Goal: Entertainment & Leisure: Consume media (video, audio)

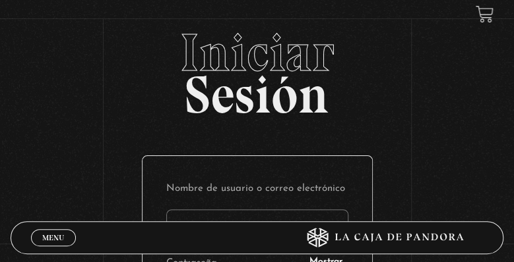
scroll to position [229, 0]
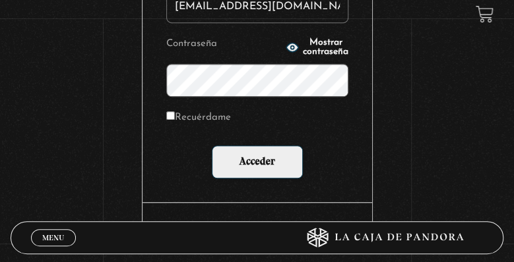
type input "brenesvargasanthony6@gmail.com"
click at [212, 146] on input "Acceder" at bounding box center [257, 162] width 91 height 33
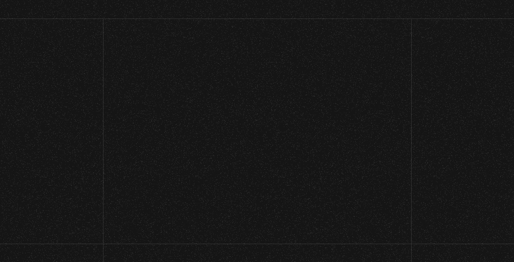
scroll to position [166, 0]
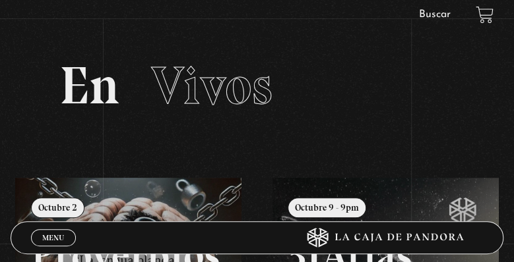
click at [55, 239] on span "Menu" at bounding box center [53, 238] width 22 height 8
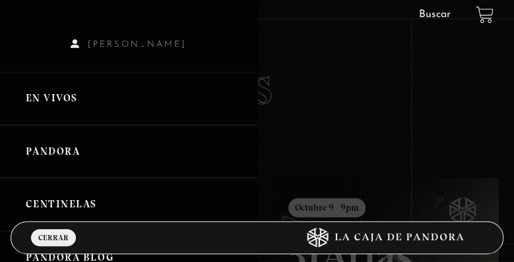
click at [71, 196] on link "Centinelas" at bounding box center [128, 204] width 257 height 53
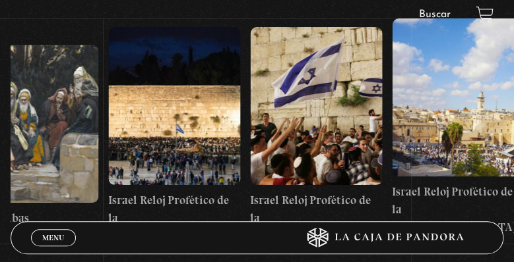
scroll to position [282, 0]
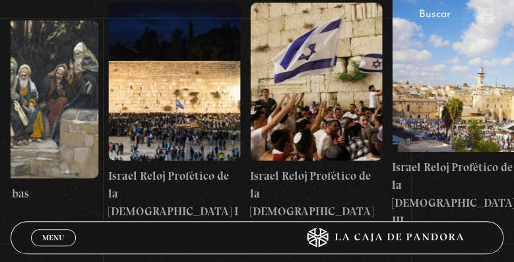
click at [467, 119] on figure at bounding box center [458, 73] width 132 height 158
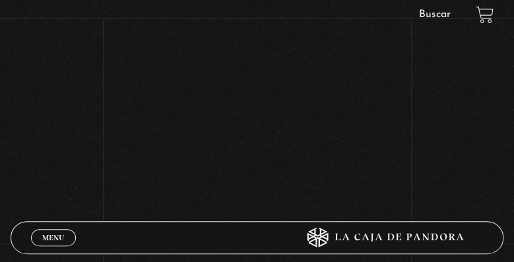
scroll to position [229, 0]
